Goal: Task Accomplishment & Management: Use online tool/utility

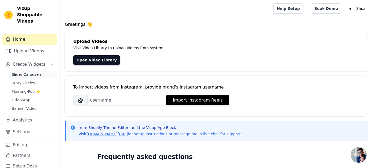
click at [27, 75] on span "Slider Carousels" at bounding box center [27, 74] width 30 height 5
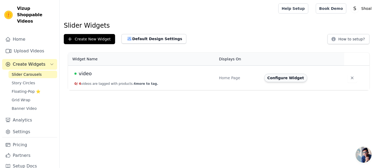
click at [278, 80] on button "Configure Widget" at bounding box center [285, 78] width 43 height 8
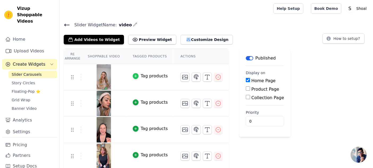
click at [134, 76] on icon "button" at bounding box center [136, 76] width 4 height 4
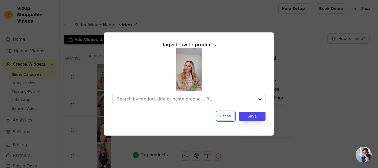
click at [227, 115] on button "Cancel" at bounding box center [226, 116] width 18 height 9
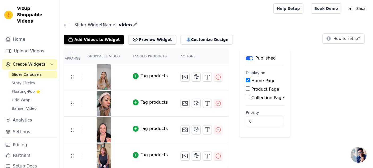
click at [152, 41] on button "Preview Widget" at bounding box center [152, 40] width 48 height 10
